Goal: Find specific page/section: Find specific page/section

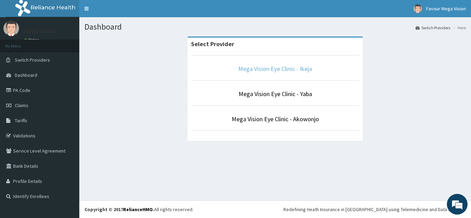
click at [276, 68] on link "Mega Vision Eye Clinic - Ikeja" at bounding box center [275, 69] width 74 height 8
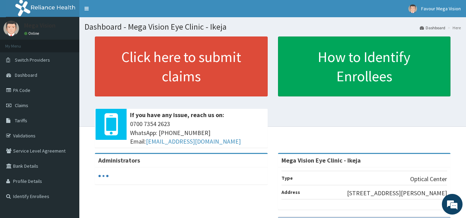
click at [29, 92] on link "PA Code" at bounding box center [39, 90] width 79 height 15
click at [23, 92] on link "PA Code" at bounding box center [39, 90] width 79 height 15
